Goal: Obtain resource: Download file/media

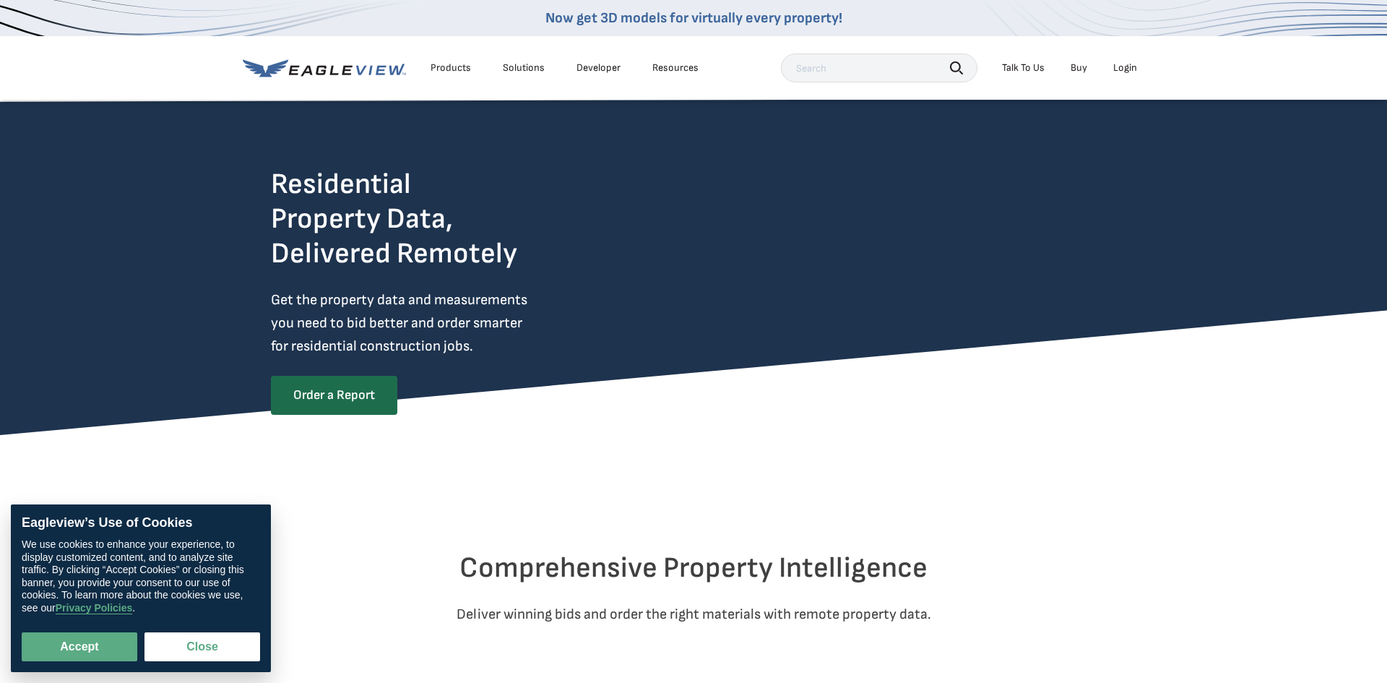
click at [1118, 67] on div "Login" at bounding box center [1125, 67] width 24 height 13
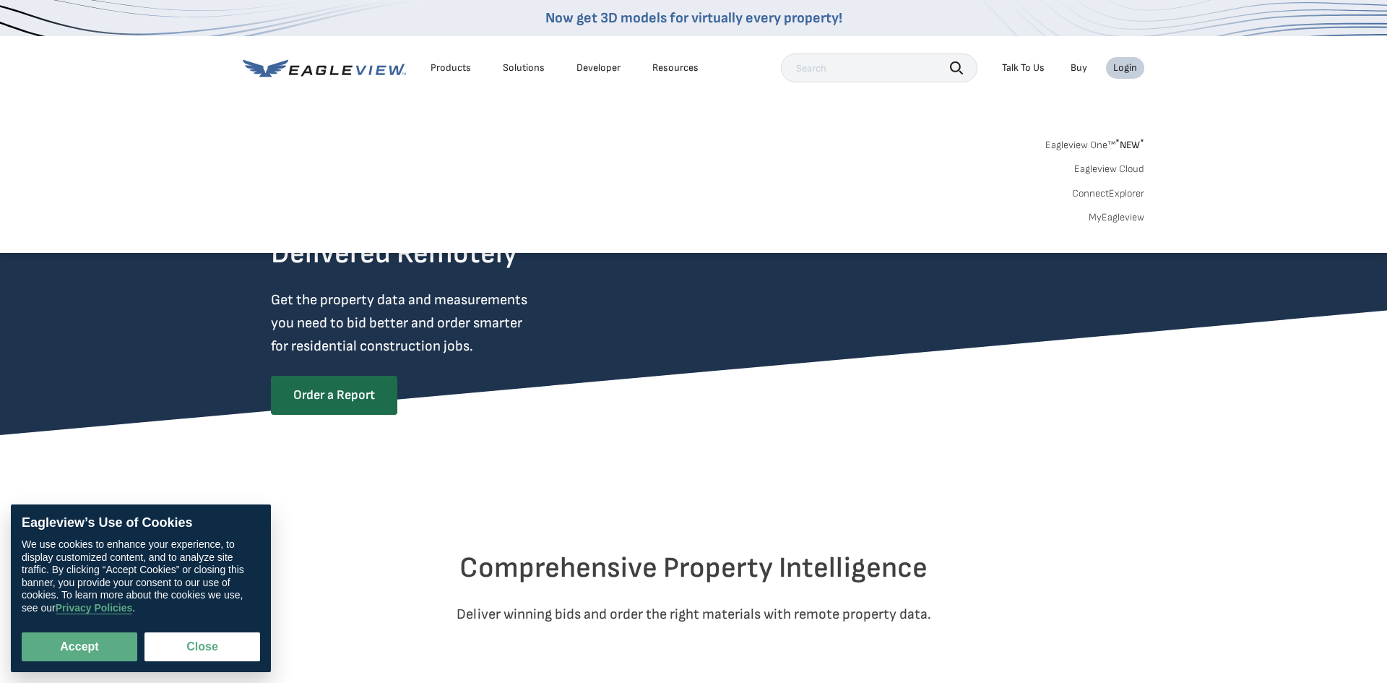
click at [1110, 221] on link "MyEagleview" at bounding box center [1117, 217] width 56 height 13
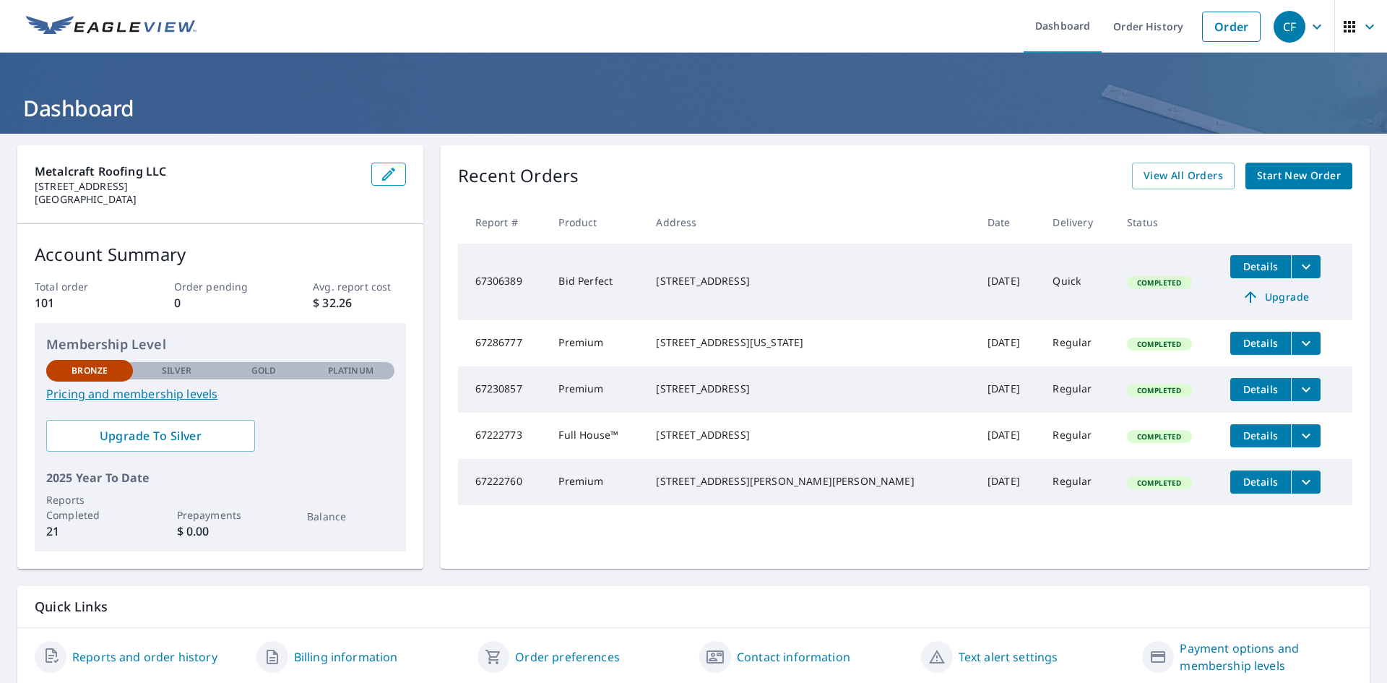
click at [392, 177] on icon "button" at bounding box center [388, 173] width 17 height 17
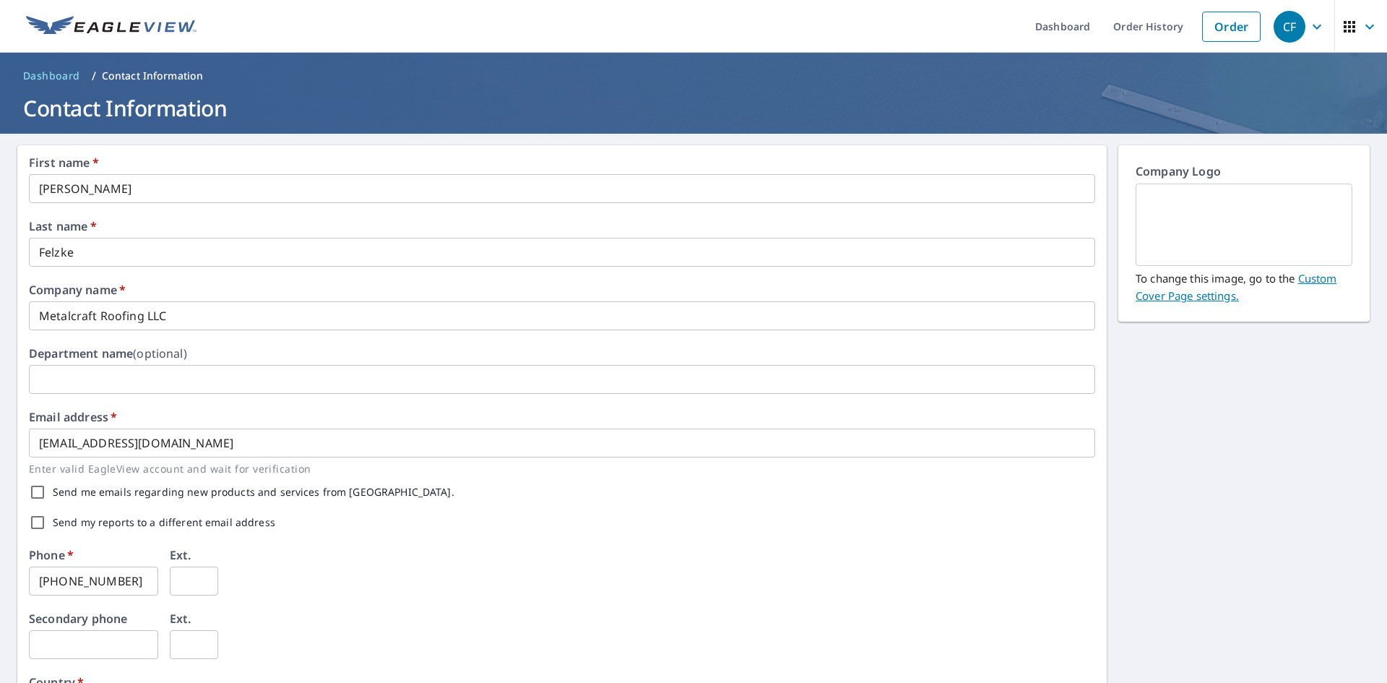
click at [134, 579] on input "[PHONE_NUMBER]" at bounding box center [93, 580] width 129 height 29
type input "4"
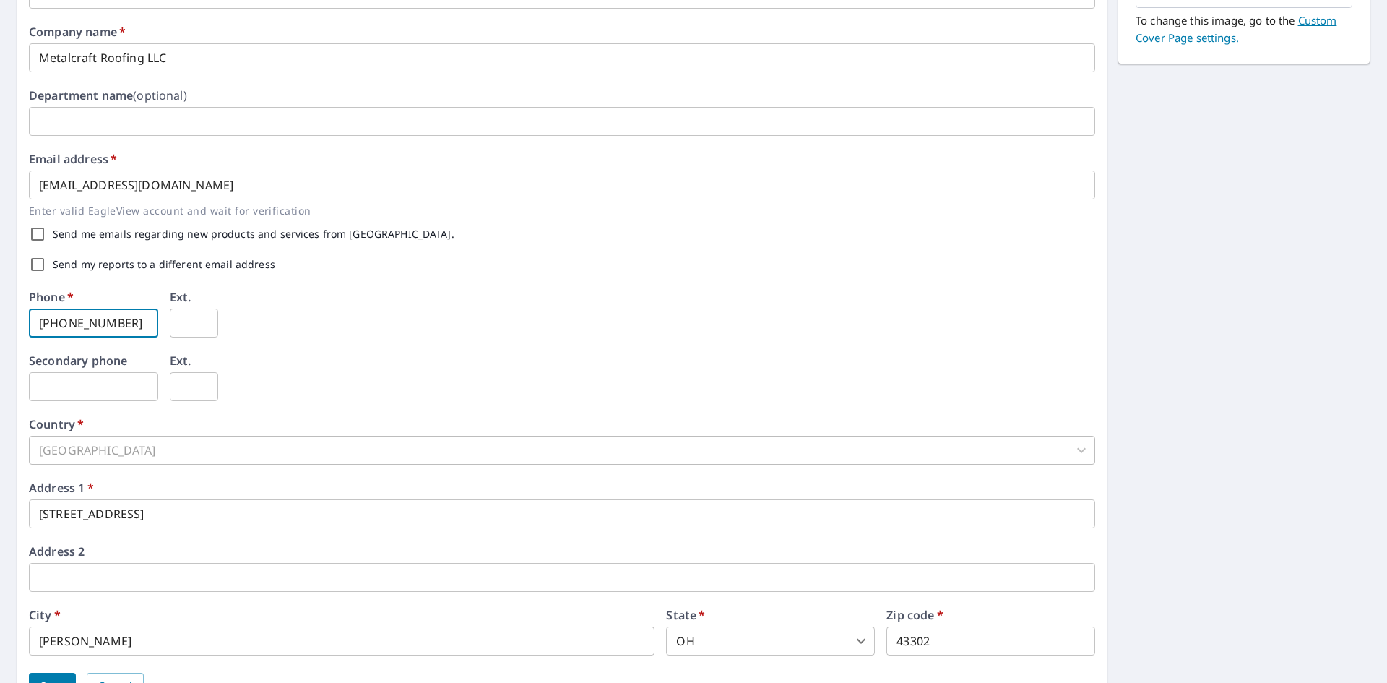
scroll to position [280, 0]
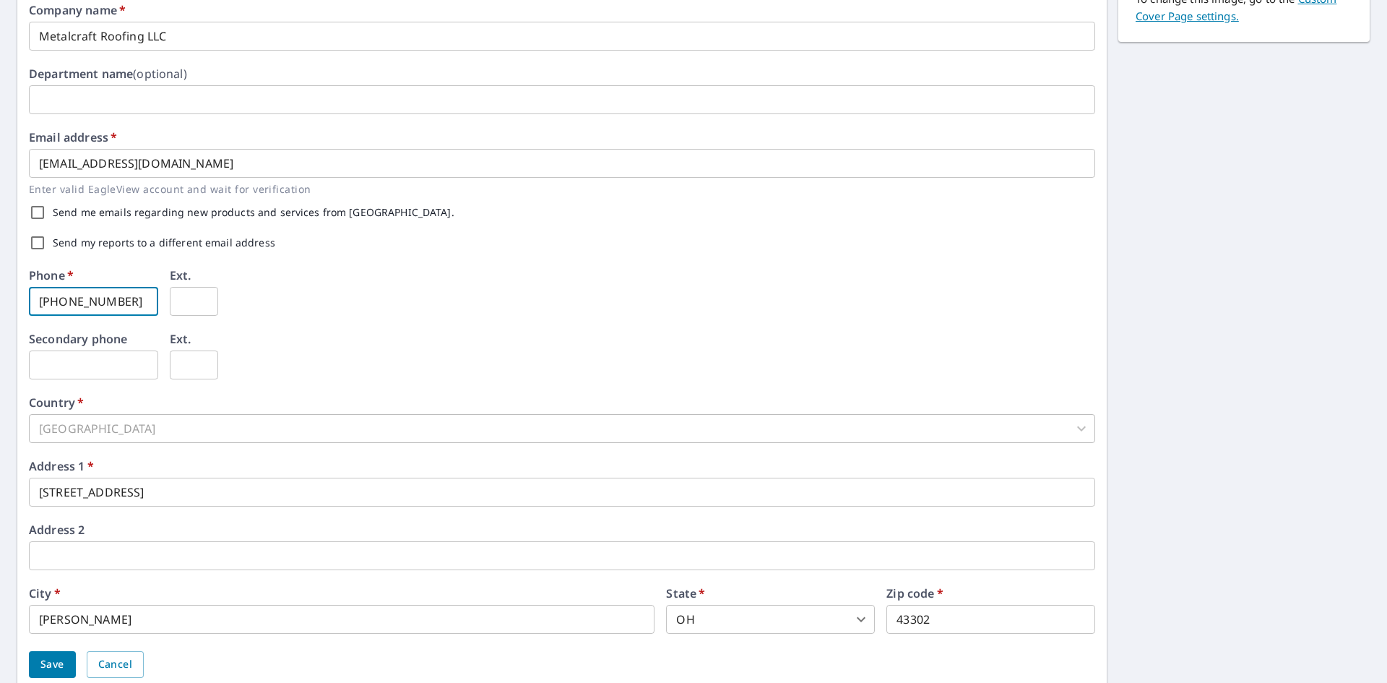
type input "[PHONE_NUMBER]"
click at [181, 501] on input "[STREET_ADDRESS]" at bounding box center [562, 492] width 1066 height 29
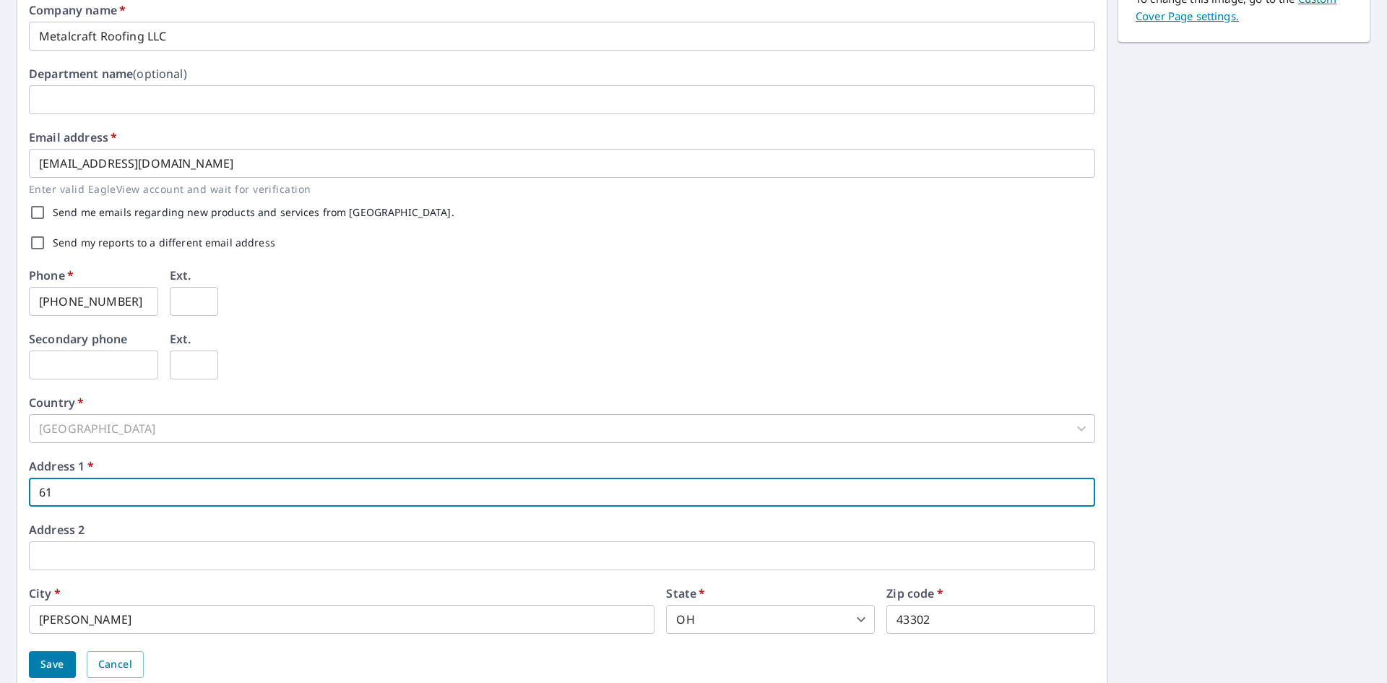
type input "6"
type input "[STREET_ADDRESS]"
click at [48, 670] on span "Save" at bounding box center [52, 664] width 24 height 18
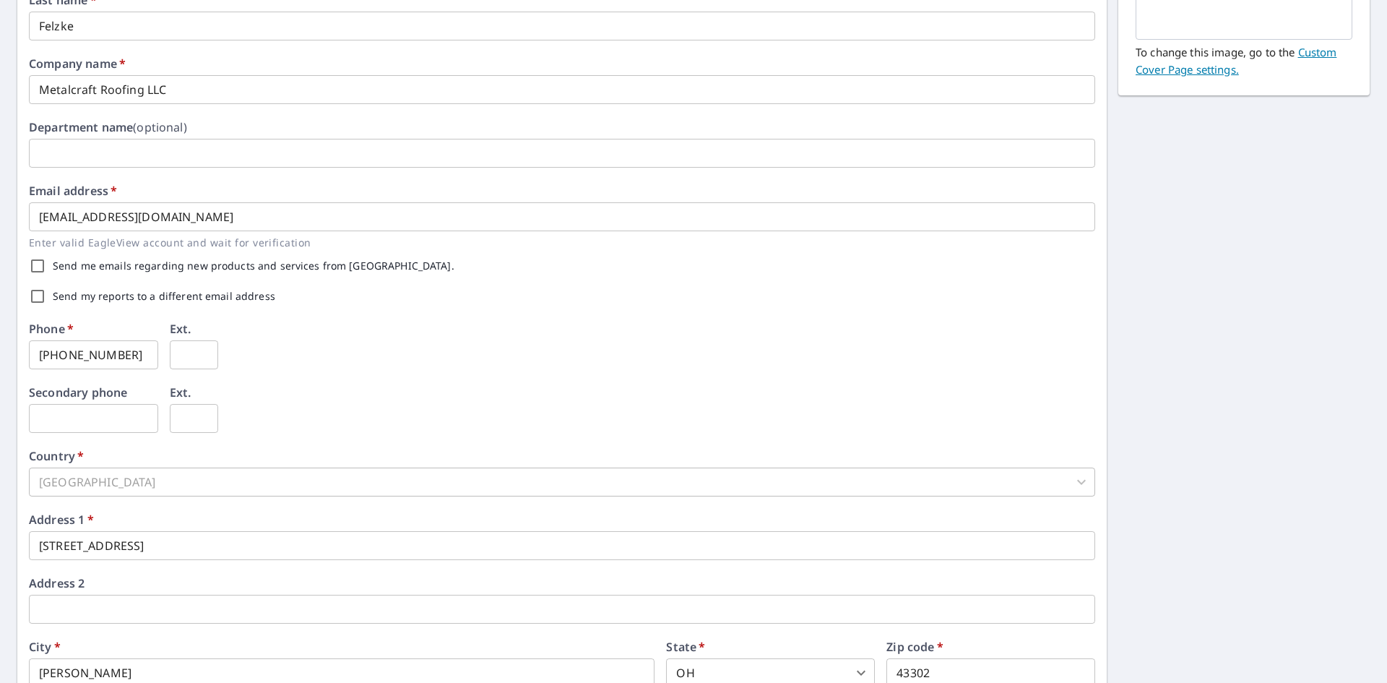
scroll to position [371, 0]
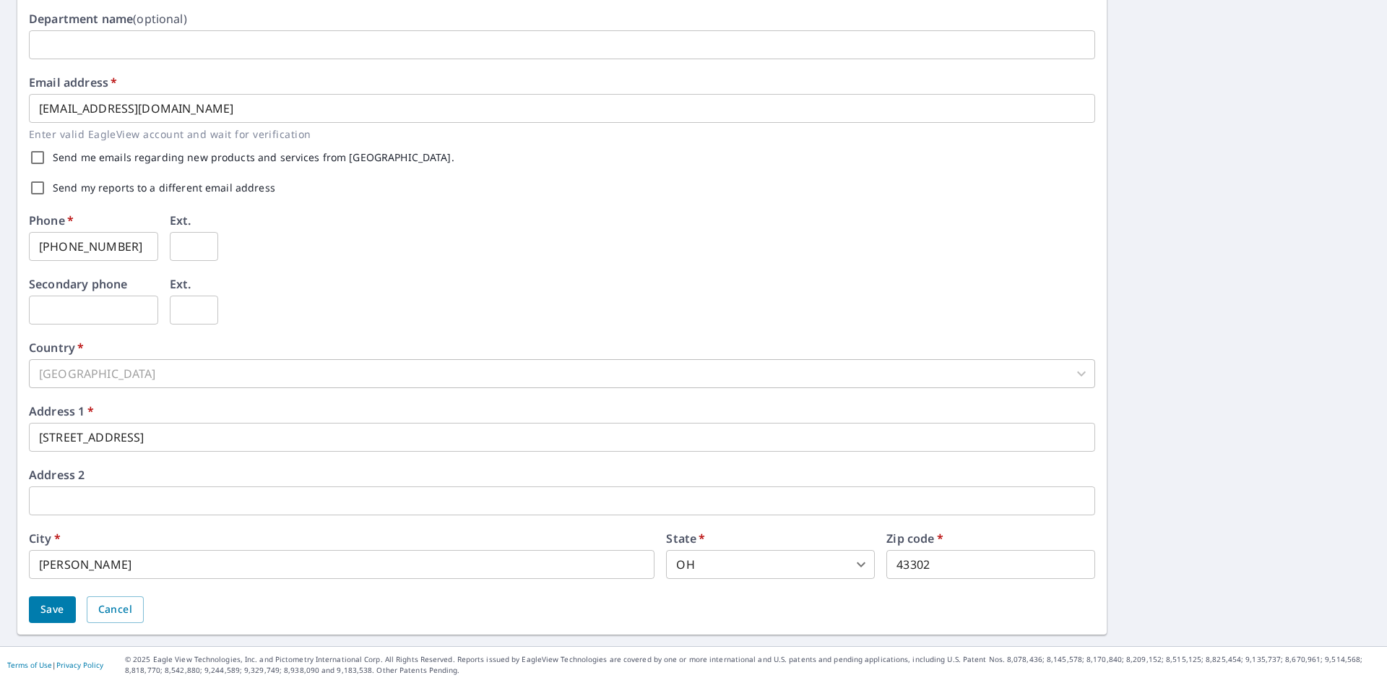
click at [40, 609] on span "Save" at bounding box center [52, 609] width 24 height 18
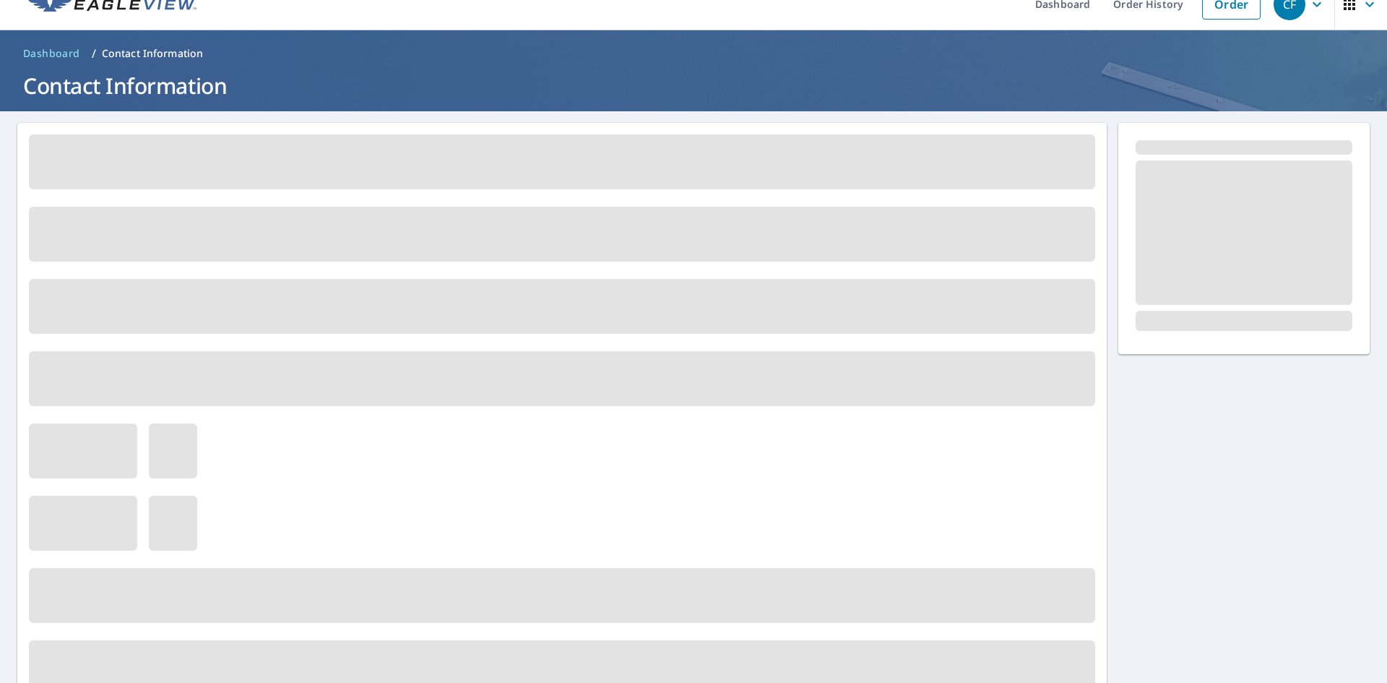
scroll to position [0, 0]
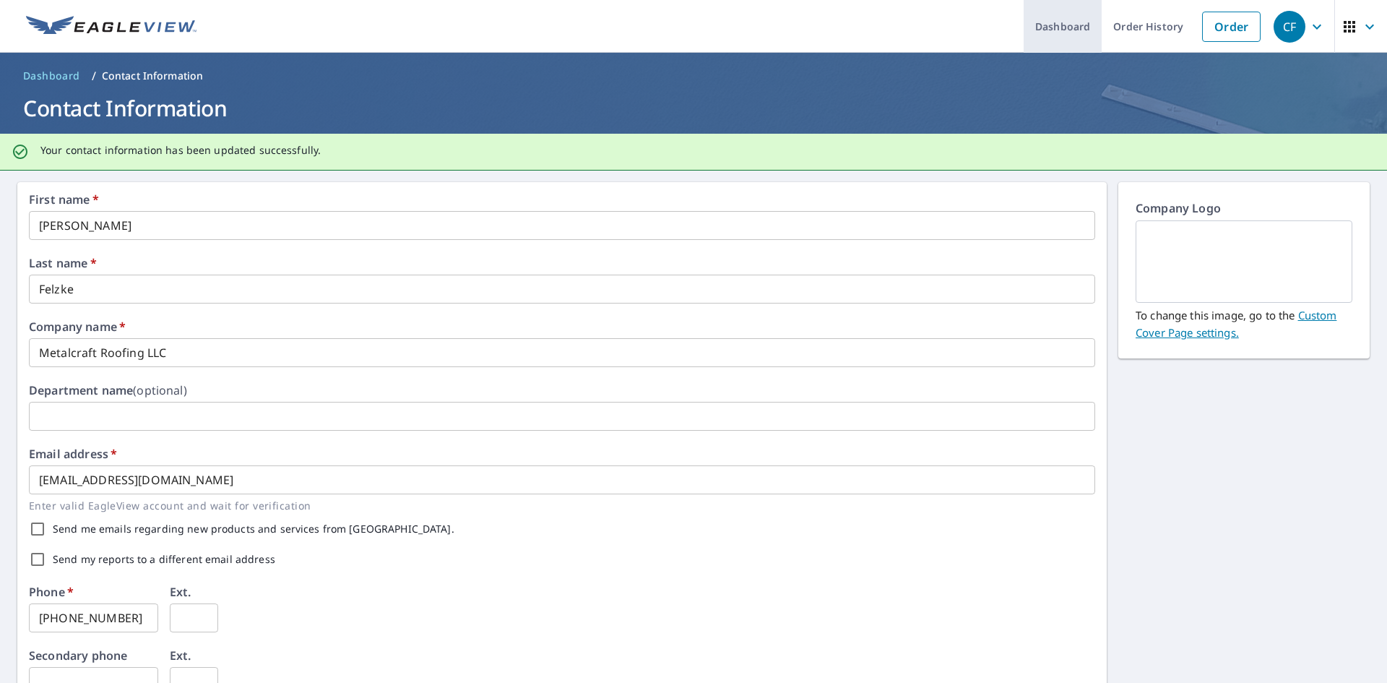
click at [1070, 25] on link "Dashboard" at bounding box center [1063, 26] width 78 height 53
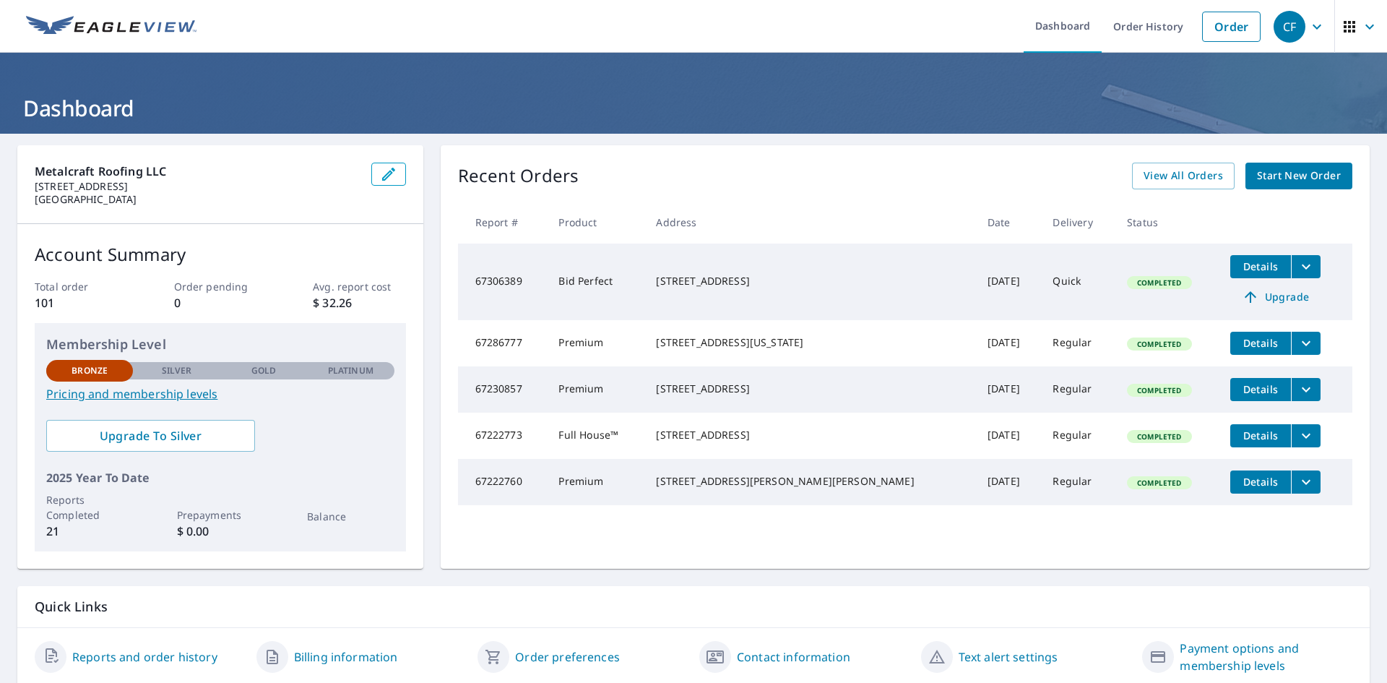
click at [1297, 441] on icon "filesDropdownBtn-67222773" at bounding box center [1305, 435] width 17 height 17
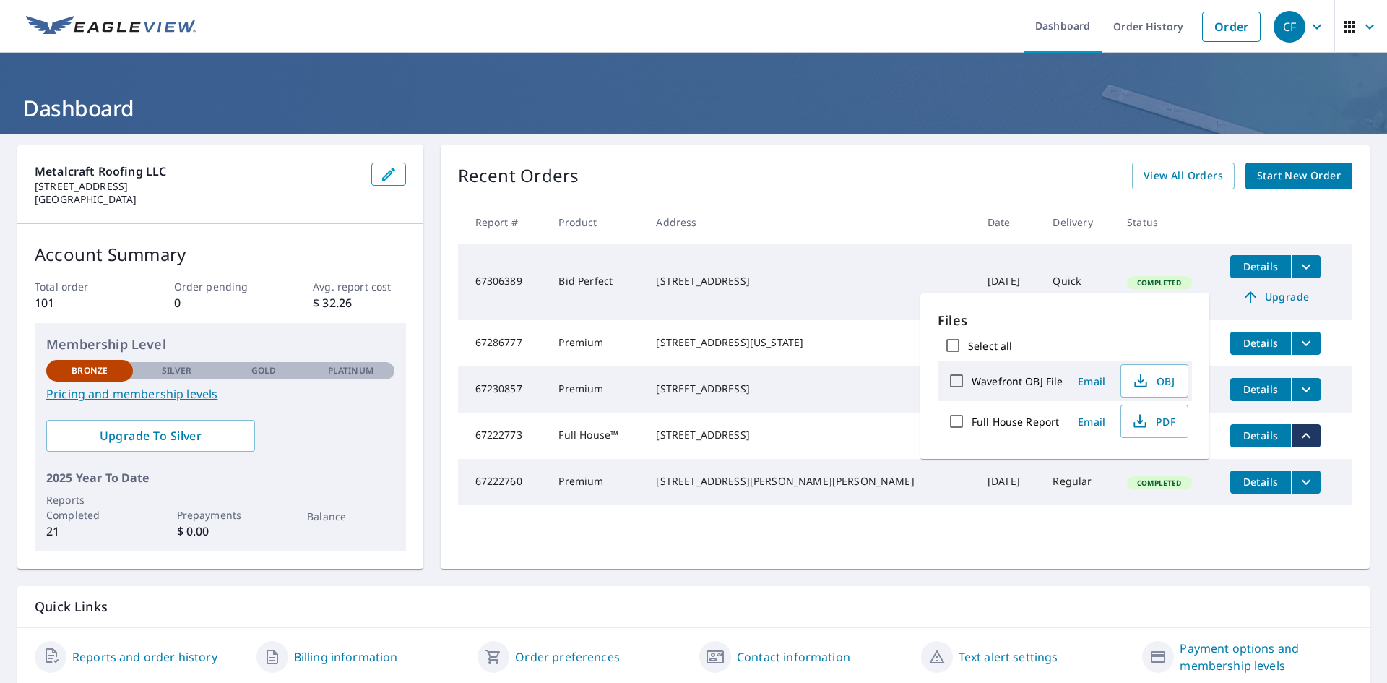
click at [982, 420] on label "Full House Report" at bounding box center [1015, 422] width 87 height 14
click at [972, 420] on input "Full House Report" at bounding box center [956, 421] width 30 height 30
checkbox input "true"
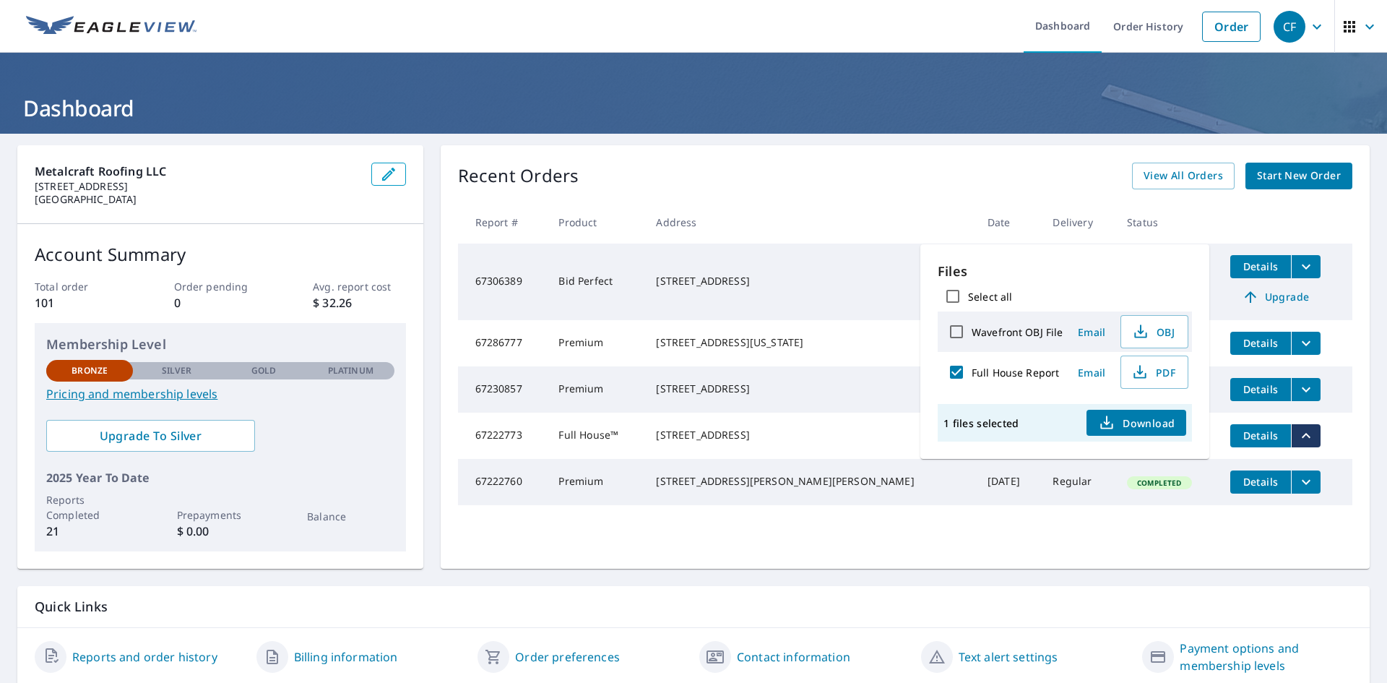
click at [1153, 420] on span "Download" at bounding box center [1136, 422] width 77 height 17
